Goal: Transaction & Acquisition: Purchase product/service

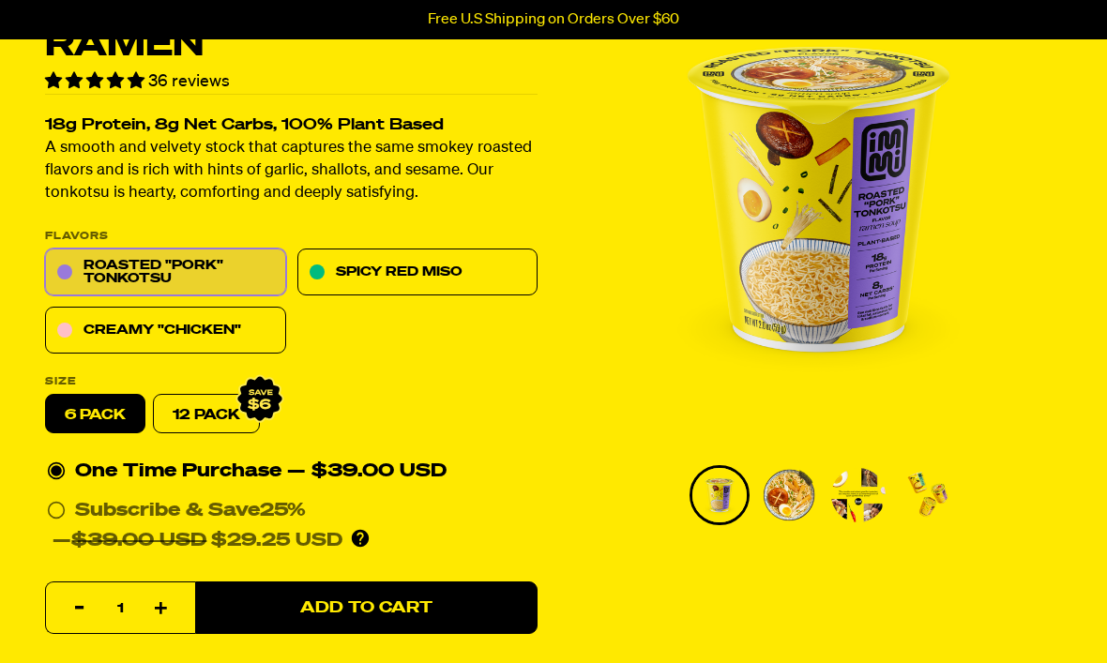
scroll to position [172, 0]
click at [257, 332] on link "Creamy "Chicken"" at bounding box center [165, 331] width 241 height 47
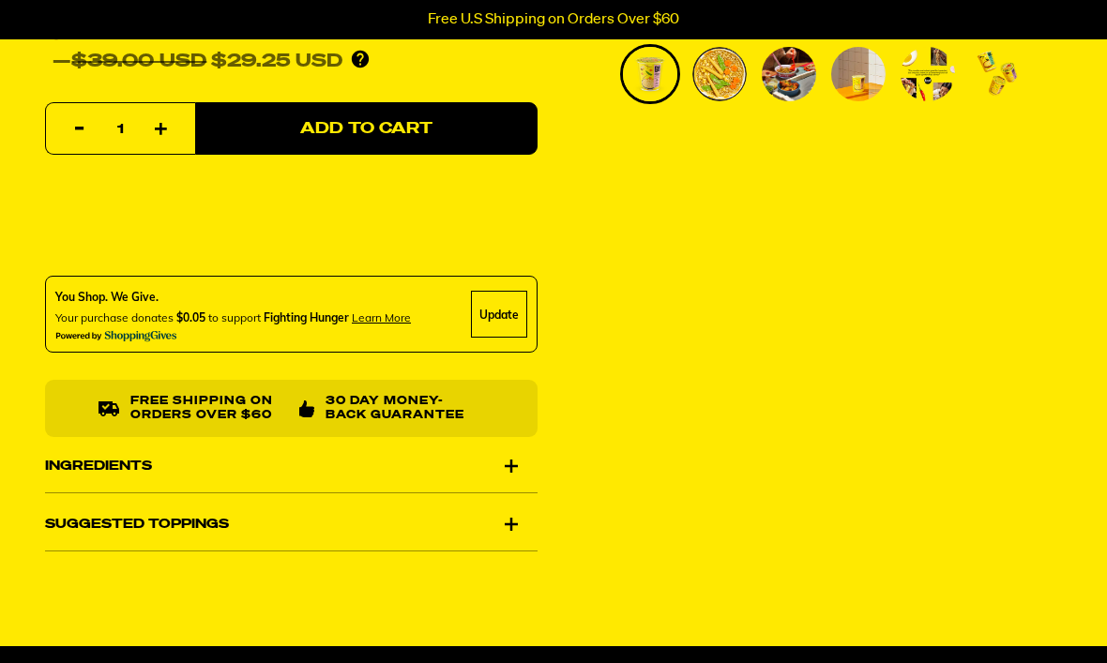
scroll to position [599, 0]
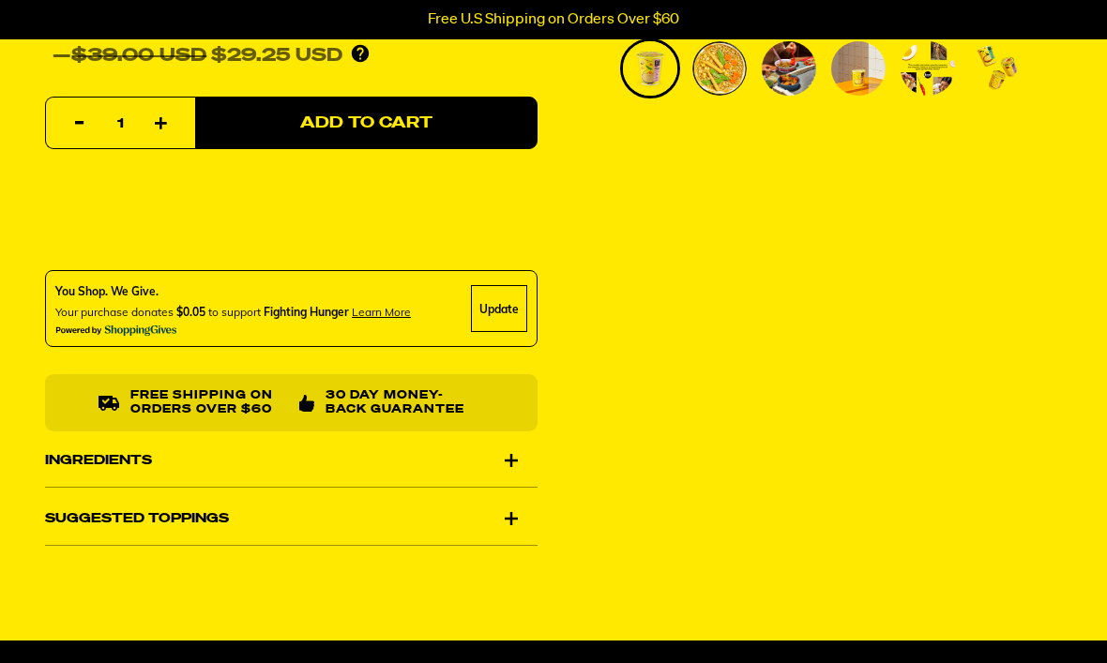
click at [514, 461] on div "Ingredients" at bounding box center [291, 460] width 493 height 53
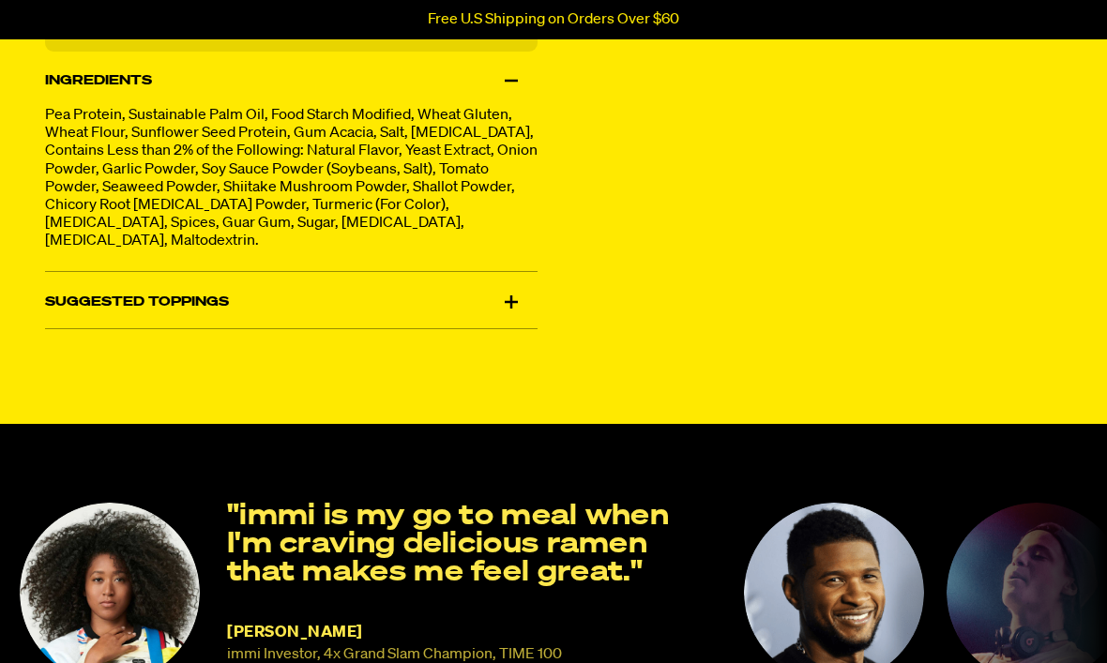
scroll to position [979, 0]
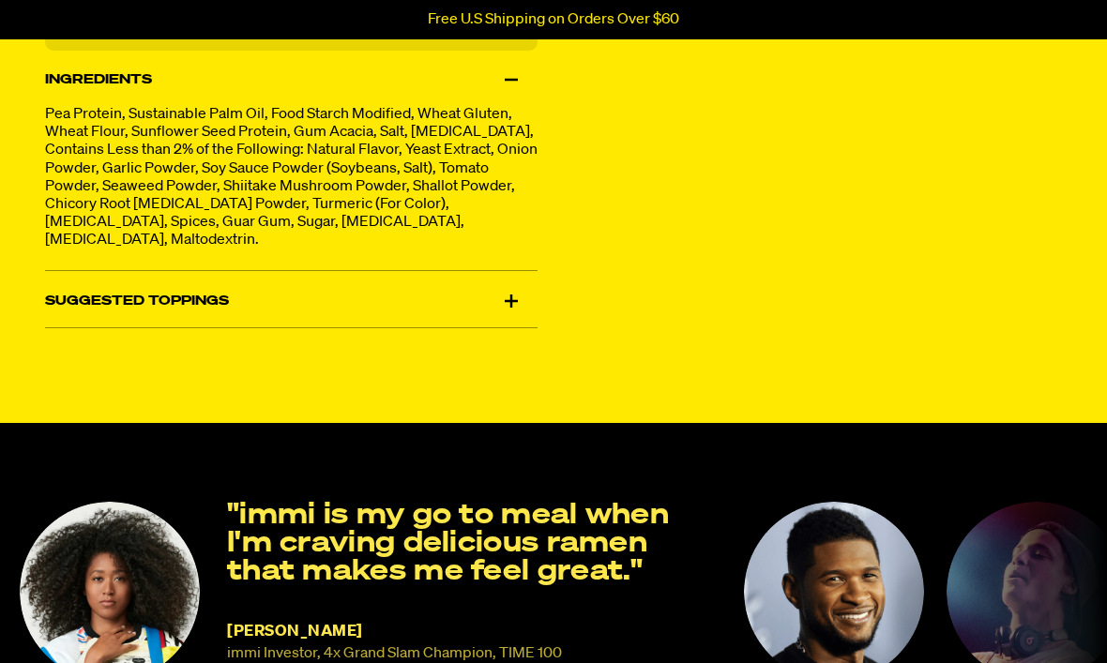
click at [522, 302] on div "Suggested Toppings" at bounding box center [291, 302] width 493 height 53
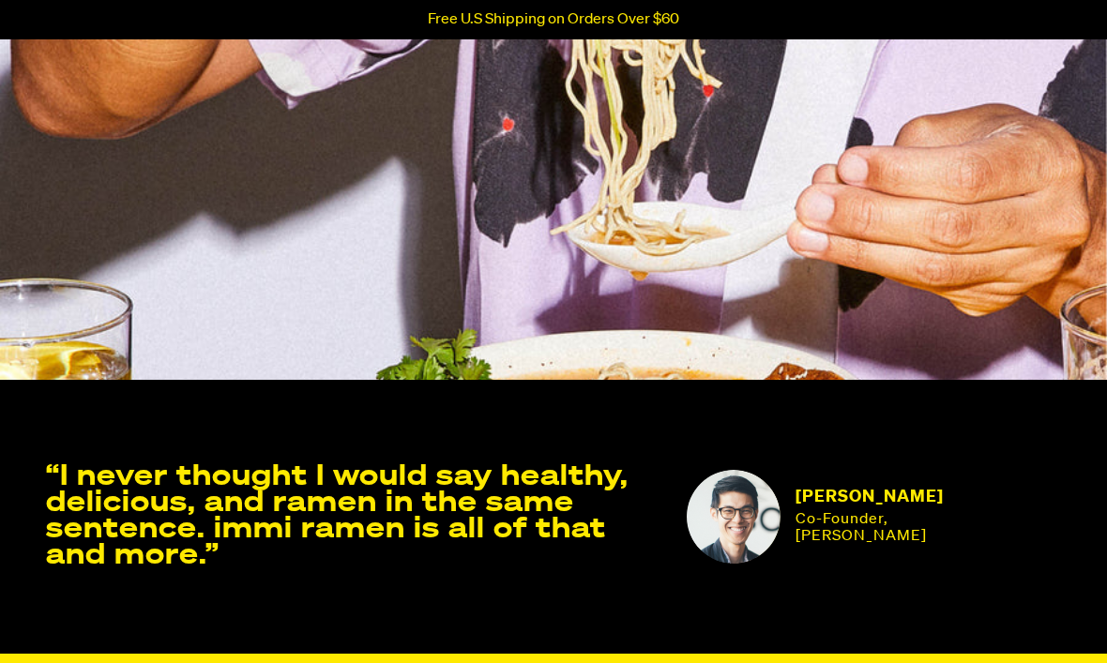
scroll to position [3296, 0]
